Goal: Transaction & Acquisition: Purchase product/service

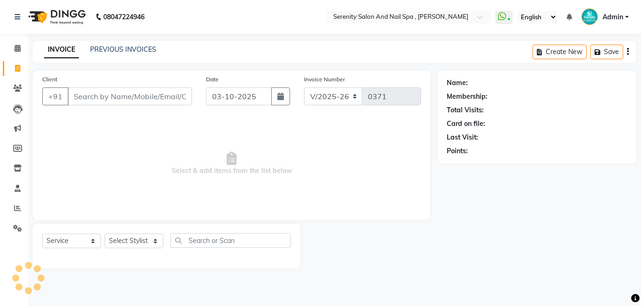
select select "433"
select select "service"
click at [77, 95] on input "Client" at bounding box center [130, 96] width 124 height 18
type input "[PERSON_NAME]"
click at [172, 92] on span "Add Client" at bounding box center [167, 96] width 37 height 9
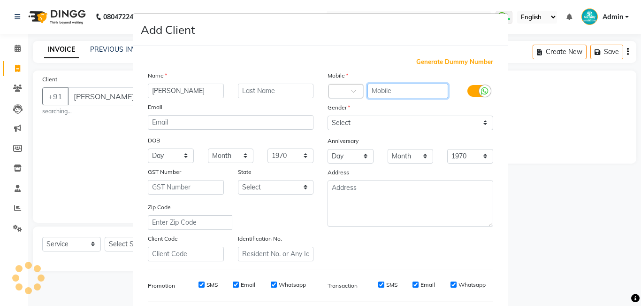
click at [374, 90] on input "text" at bounding box center [407, 91] width 81 height 15
type input "9236375079"
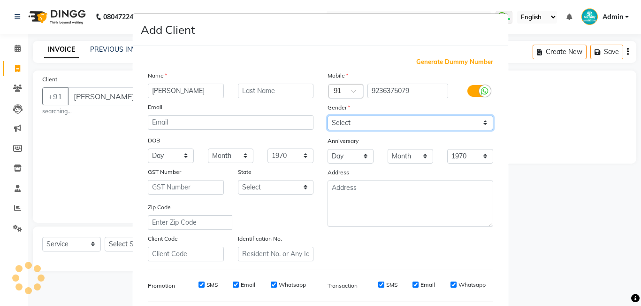
click at [350, 122] on select "Select [DEMOGRAPHIC_DATA] [DEMOGRAPHIC_DATA] Other Prefer Not To Say" at bounding box center [411, 122] width 166 height 15
select select "[DEMOGRAPHIC_DATA]"
click at [328, 115] on select "Select [DEMOGRAPHIC_DATA] [DEMOGRAPHIC_DATA] Other Prefer Not To Say" at bounding box center [411, 122] width 166 height 15
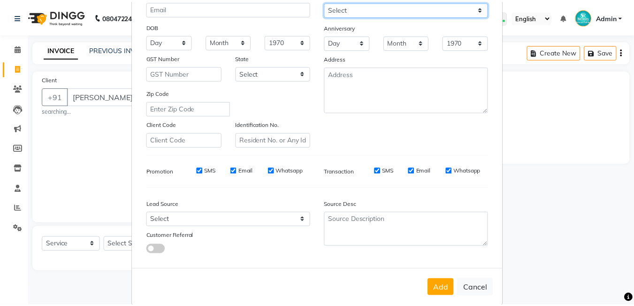
scroll to position [128, 0]
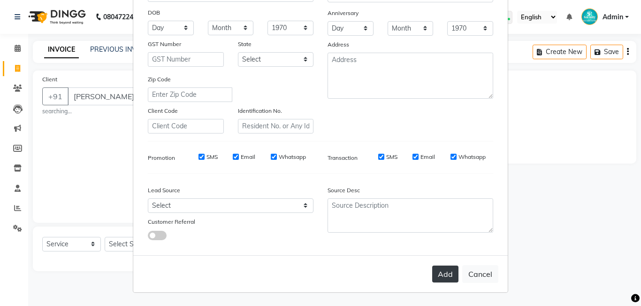
click at [442, 269] on button "Add" at bounding box center [445, 273] width 26 height 17
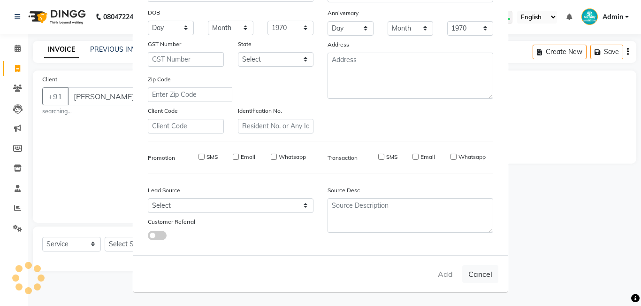
type input "9236375079"
select select
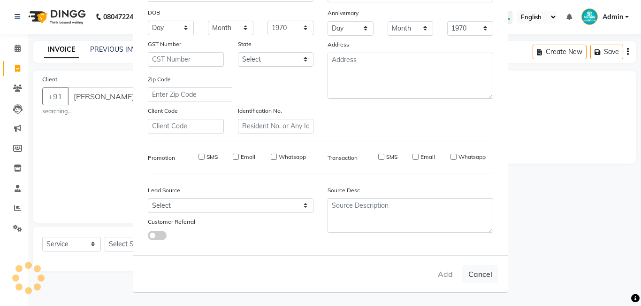
select select
checkbox input "false"
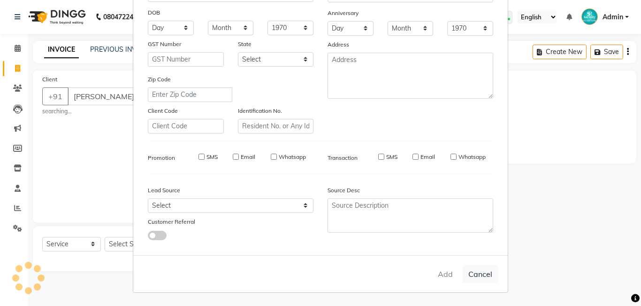
checkbox input "false"
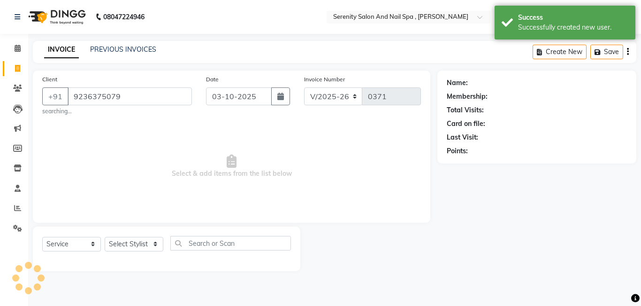
select select "1: Object"
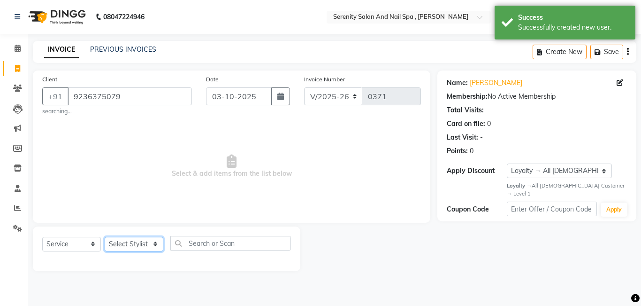
click at [156, 241] on select "Select Stylist Poonam [PERSON_NAME] Savita [PERSON_NAME] [PERSON_NAME] [PERSON_…" at bounding box center [134, 244] width 59 height 15
select select "69659"
click at [105, 237] on select "Select Stylist Poonam [PERSON_NAME] Savita [PERSON_NAME] [PERSON_NAME] [PERSON_…" at bounding box center [134, 244] width 59 height 15
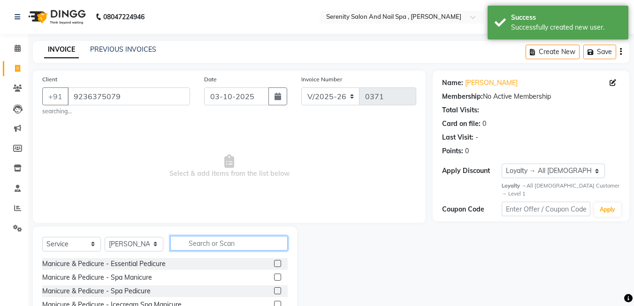
click at [186, 244] on input "text" at bounding box center [228, 243] width 117 height 15
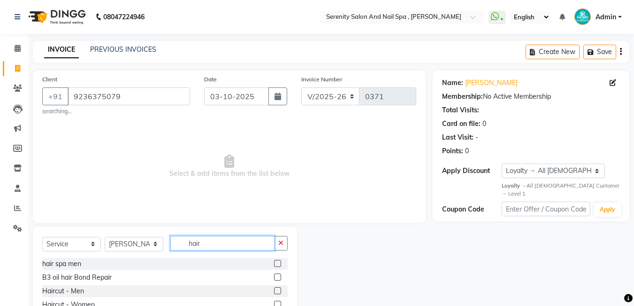
scroll to position [47, 0]
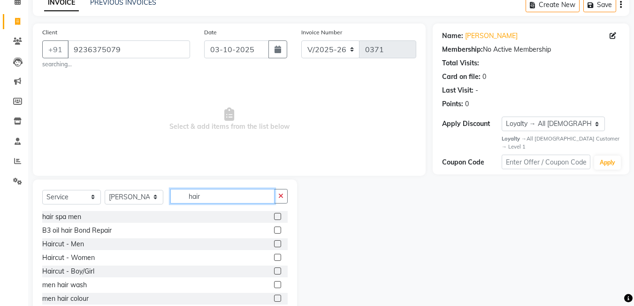
type input "hair"
click at [274, 255] on label at bounding box center [277, 256] width 7 height 7
click at [274, 255] on input "checkbox" at bounding box center [277, 257] width 6 height 6
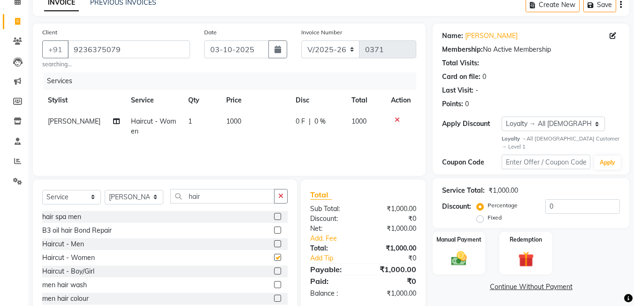
checkbox input "false"
click at [228, 121] on span "1000" at bounding box center [233, 121] width 15 height 8
select select "69659"
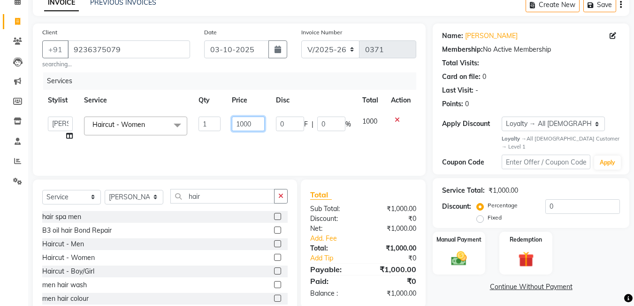
click at [242, 122] on input "1000" at bounding box center [248, 123] width 32 height 15
type input "500"
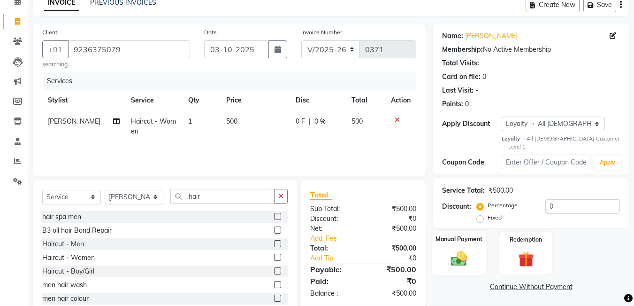
click at [463, 255] on img at bounding box center [459, 258] width 26 height 19
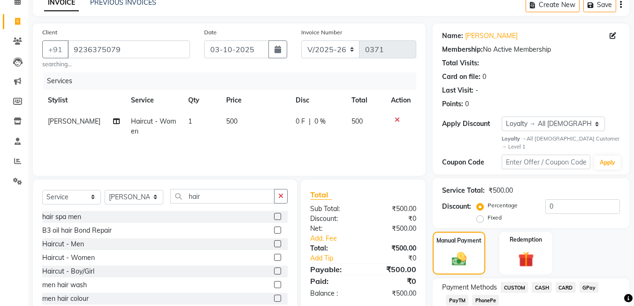
scroll to position [101, 0]
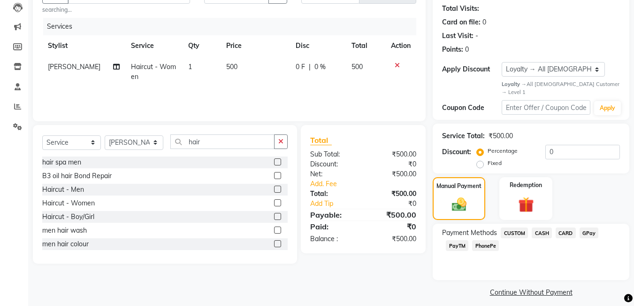
click at [590, 227] on span "GPay" at bounding box center [589, 232] width 19 height 11
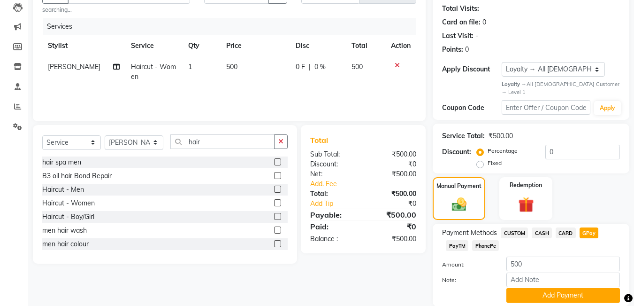
scroll to position [128, 0]
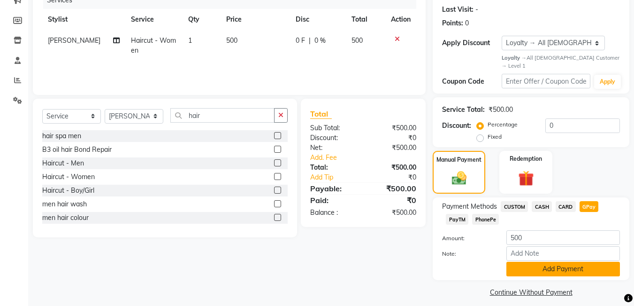
click at [567, 262] on button "Add Payment" at bounding box center [563, 268] width 114 height 15
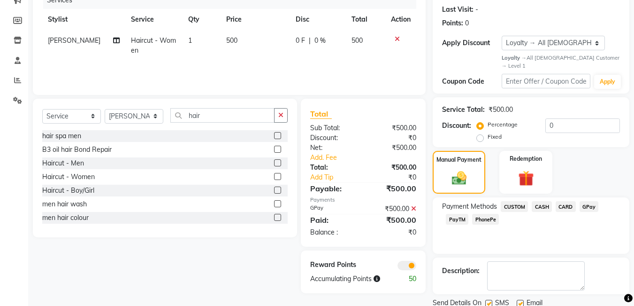
scroll to position [154, 0]
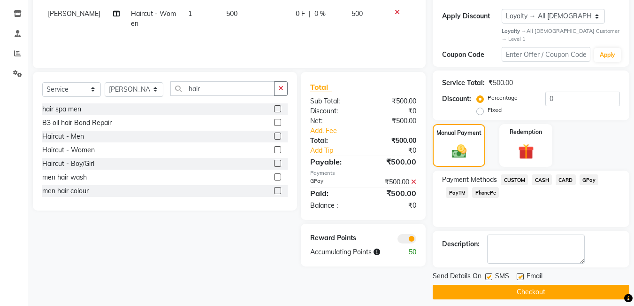
click at [545, 286] on button "Checkout" at bounding box center [531, 291] width 197 height 15
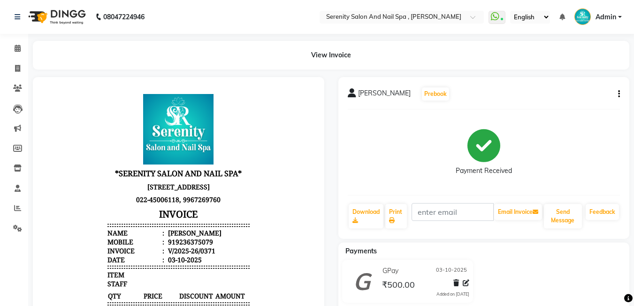
select select "service"
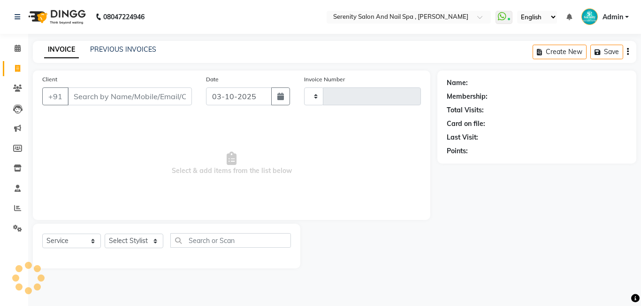
type input "0372"
select select "433"
